Goal: Register for event/course

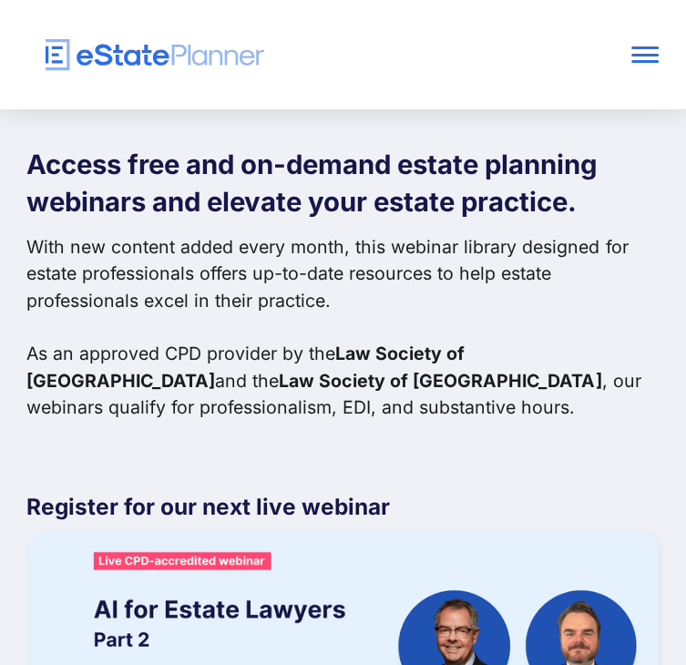
click at [639, 54] on div at bounding box center [645, 55] width 27 height 3
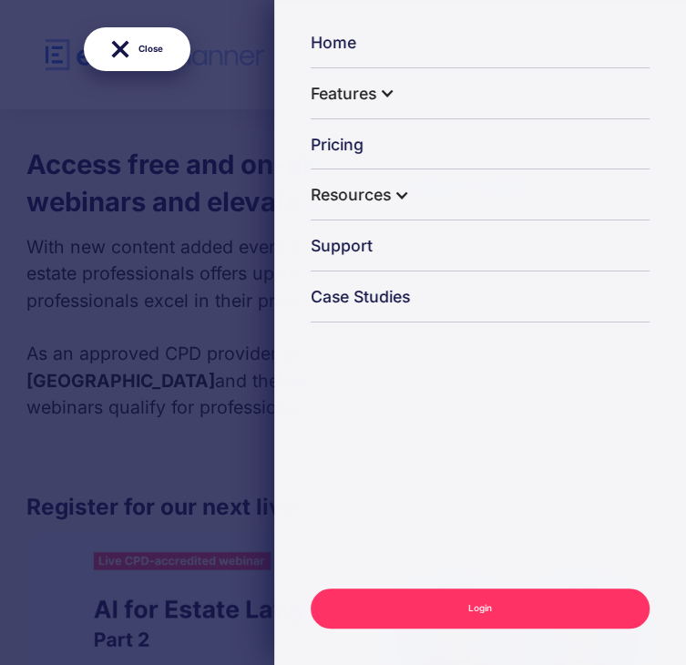
click at [515, 187] on div "Resources Guides & resources Estate practice report Intake form template Estate…" at bounding box center [480, 195] width 339 height 49
click at [391, 194] on div "Resources" at bounding box center [351, 195] width 80 height 48
click at [391, 191] on div "Resources" at bounding box center [351, 195] width 80 height 48
click at [410, 196] on div at bounding box center [402, 196] width 16 height 16
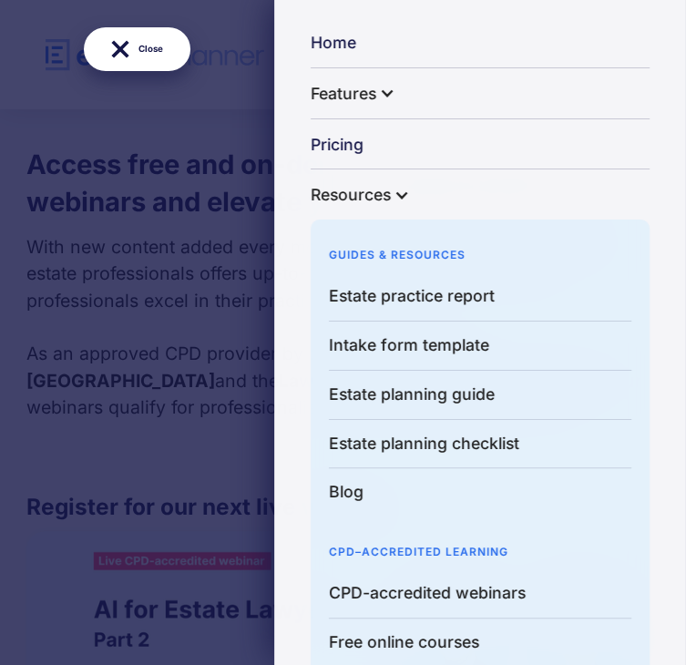
click at [456, 548] on div "CPD–Accredited learning" at bounding box center [480, 543] width 303 height 53
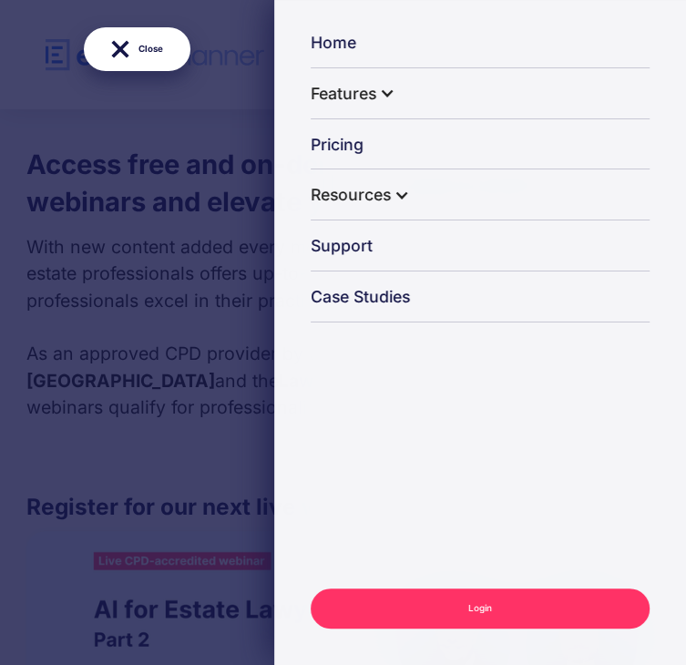
click at [391, 201] on div "Resources" at bounding box center [351, 195] width 80 height 48
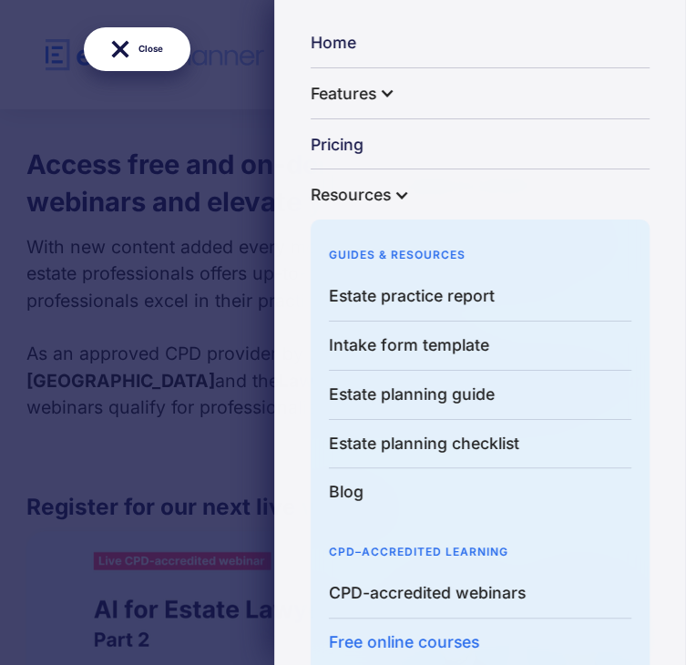
click at [484, 640] on link "Free online courses" at bounding box center [480, 643] width 303 height 48
click at [512, 592] on link "CPD-accredited webinars" at bounding box center [480, 594] width 303 height 49
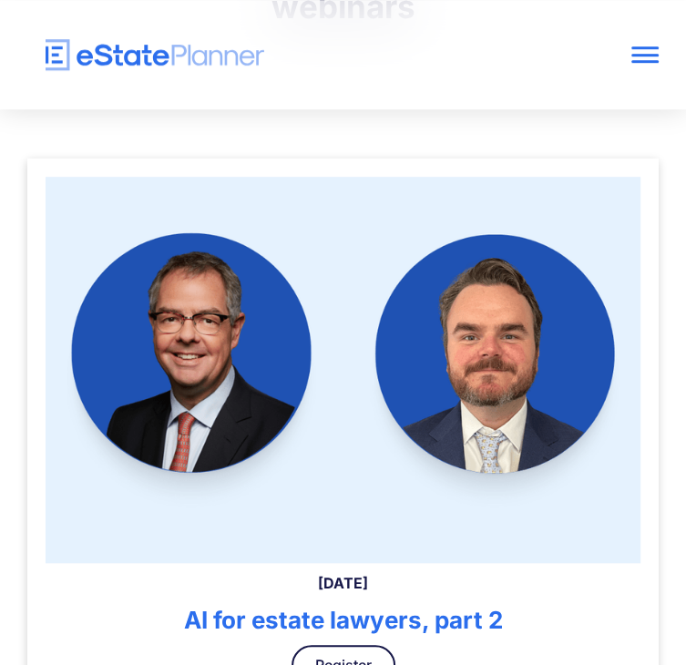
scroll to position [598, 0]
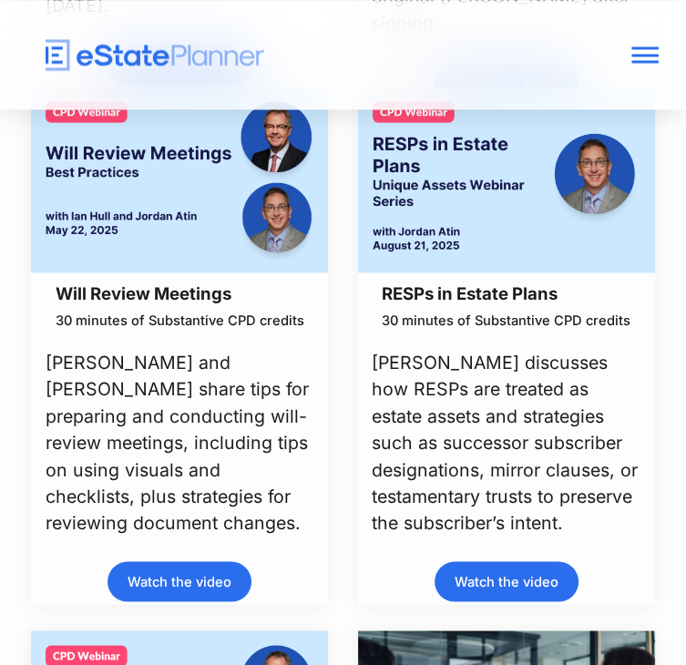
scroll to position [1395, 0]
